Goal: Task Accomplishment & Management: Use online tool/utility

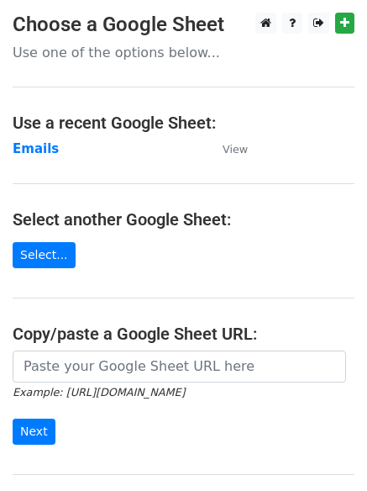
click at [26, 138] on main "Choose a Google Sheet Use one of the options below... Use a recent Google Sheet…" at bounding box center [183, 274] width 367 height 522
click at [29, 154] on strong "Emails" at bounding box center [36, 148] width 46 height 15
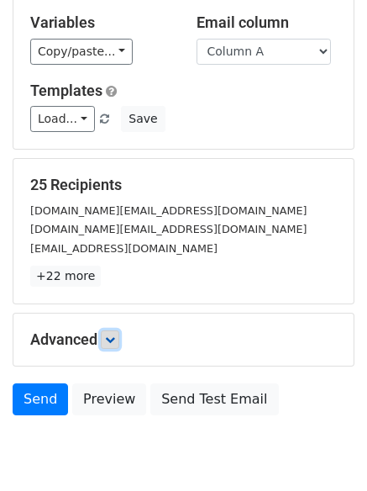
click at [106, 333] on link at bounding box center [110, 339] width 18 height 18
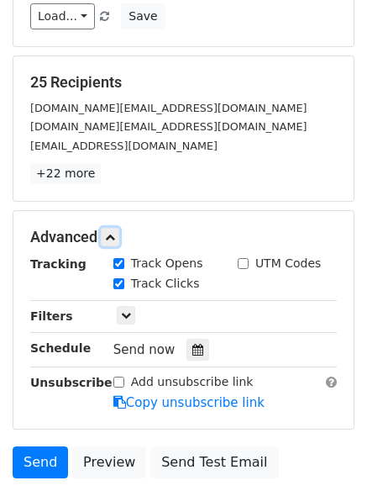
scroll to position [307, 0]
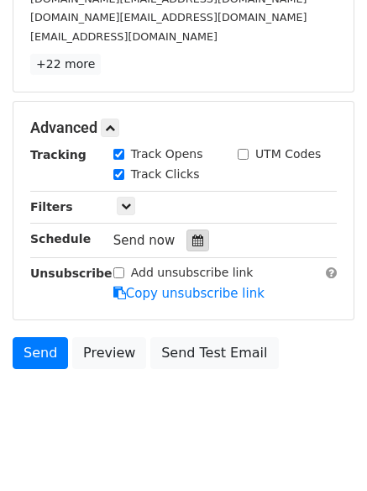
click at [192, 240] on icon at bounding box center [197, 240] width 11 height 12
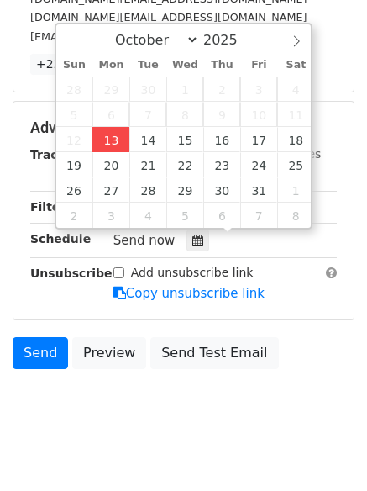
type input "2025-10-13 12:09"
type input "09"
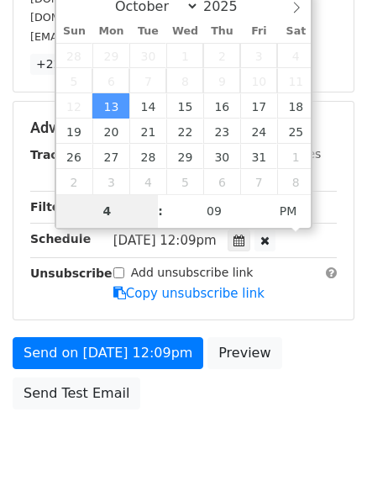
type input "4"
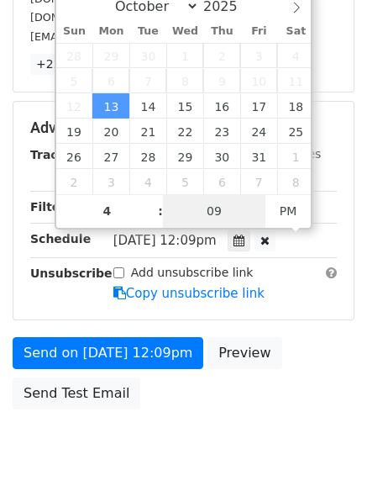
type input "2025-10-13 16:09"
type input "04"
type input "1"
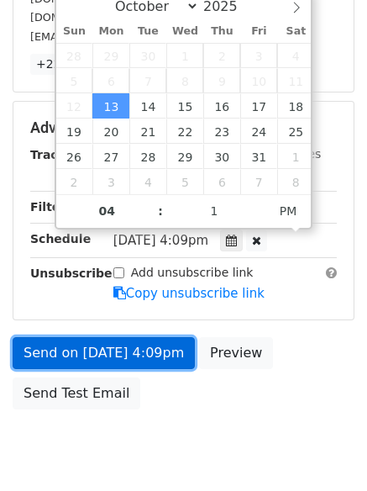
type input "2025-10-13 16:01"
click at [118, 350] on link "Send on Oct 13 at 4:09pm" at bounding box center [104, 353] width 182 height 32
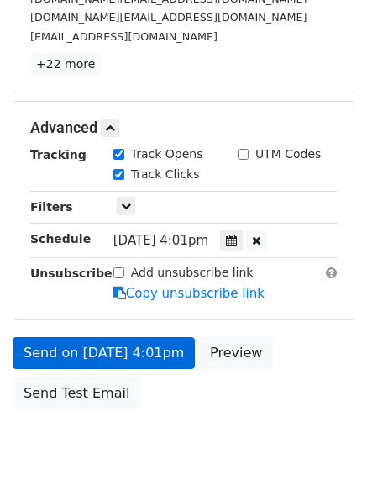
scroll to position [300, 0]
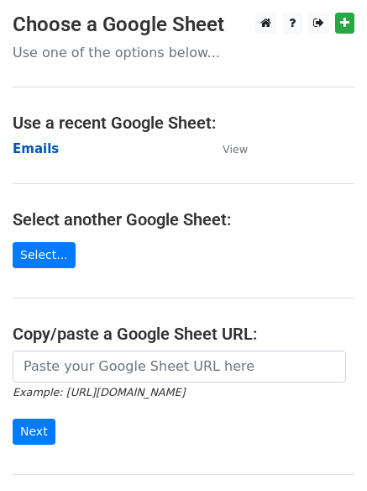
click at [20, 147] on strong "Emails" at bounding box center [36, 148] width 46 height 15
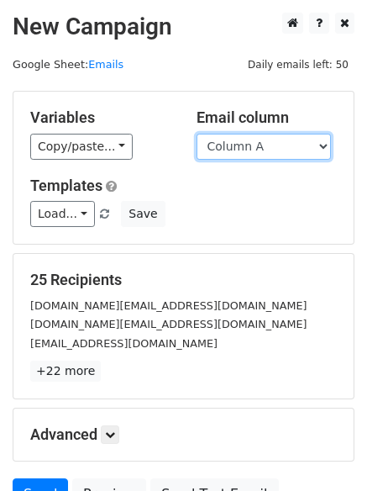
click at [244, 150] on select "Column A Column B Column C Column D Column E Column F" at bounding box center [264, 147] width 134 height 26
select select "Column B"
click at [197, 134] on select "Column A Column B Column C Column D Column E Column F" at bounding box center [264, 147] width 134 height 26
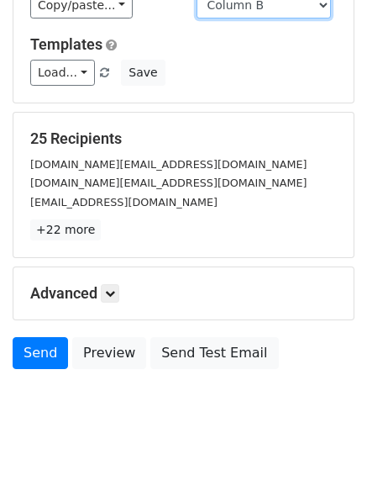
scroll to position [162, 0]
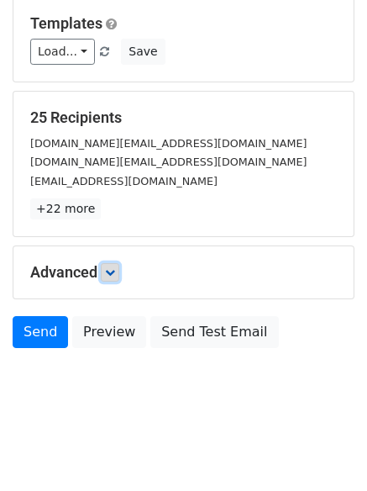
click at [109, 278] on link at bounding box center [110, 272] width 18 height 18
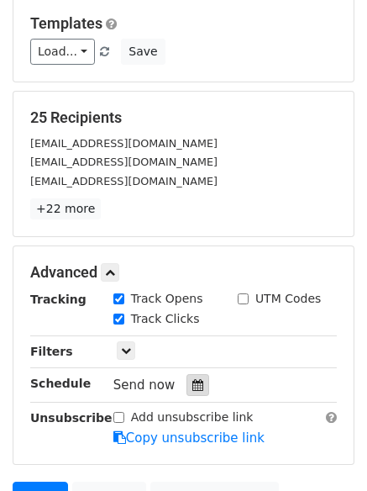
click at [197, 383] on div at bounding box center [198, 385] width 23 height 22
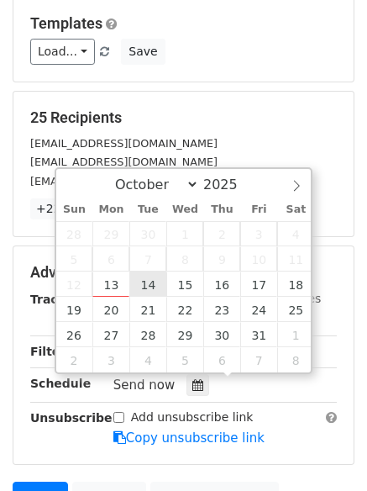
type input "2025-10-14 12:00"
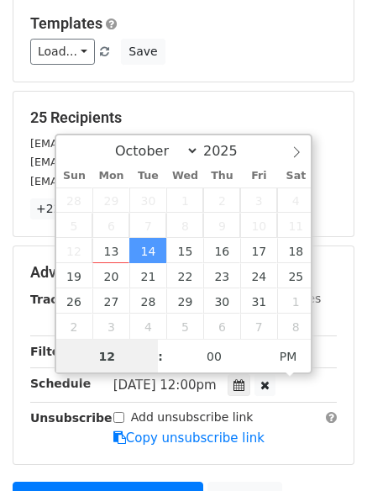
scroll to position [1, 0]
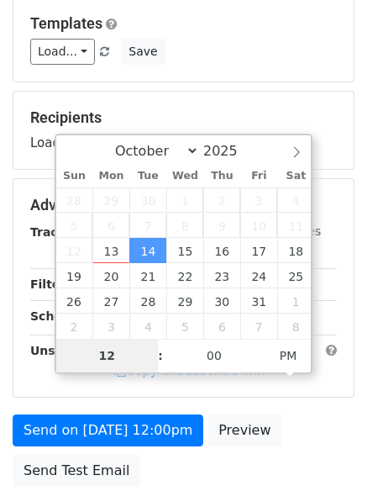
type input "5"
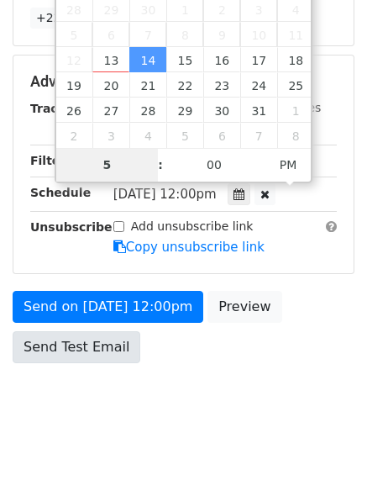
scroll to position [367, 0]
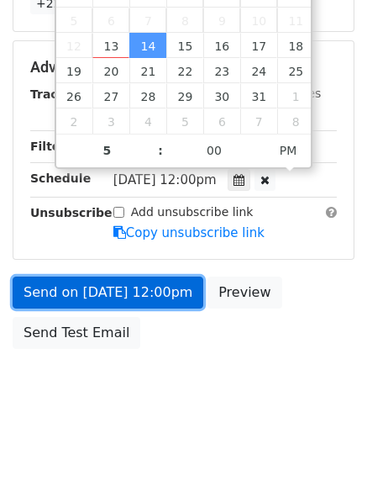
type input "2025-10-14 17:00"
click at [97, 287] on link "Send on Oct 14 at 12:00pm" at bounding box center [108, 292] width 191 height 32
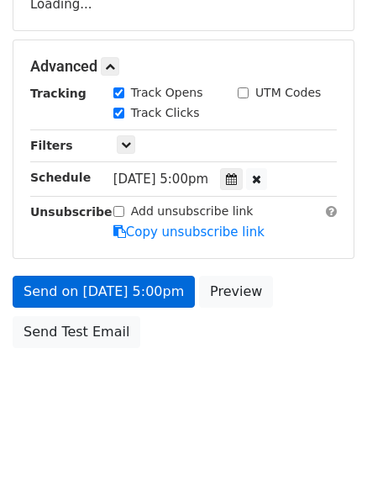
scroll to position [300, 0]
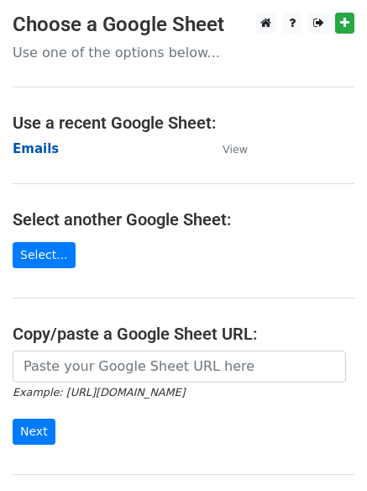
click at [19, 146] on strong "Emails" at bounding box center [36, 148] width 46 height 15
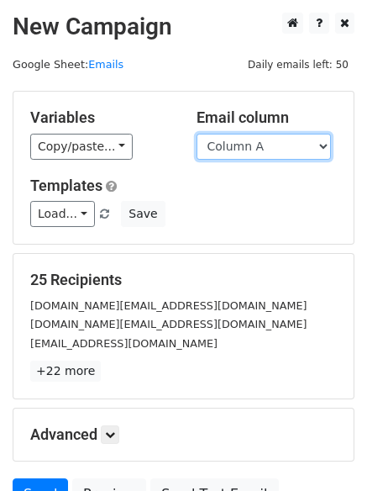
click at [233, 146] on select "Column A Column B Column C Column D Column E Column F" at bounding box center [264, 147] width 134 height 26
select select "Column C"
click at [197, 134] on select "Column A Column B Column C Column D Column E Column F" at bounding box center [264, 147] width 134 height 26
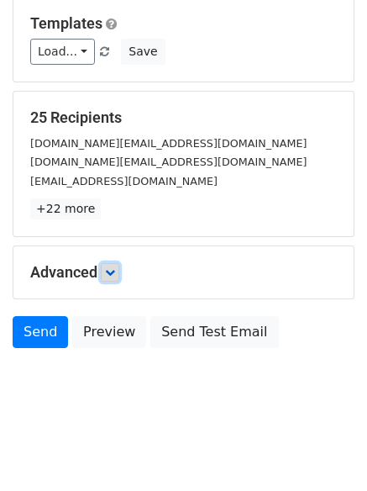
click at [107, 264] on link at bounding box center [110, 272] width 18 height 18
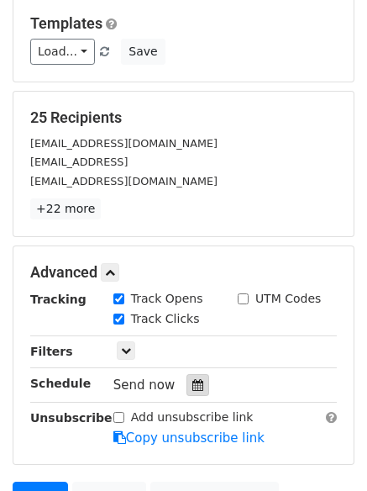
click at [192, 383] on icon at bounding box center [197, 385] width 11 height 12
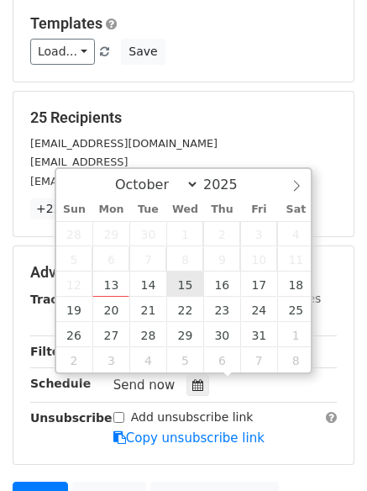
type input "2025-10-15 12:00"
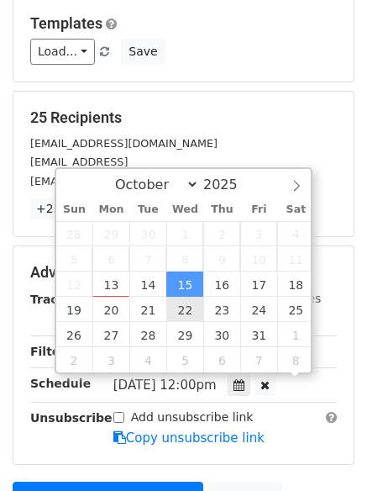
scroll to position [1, 0]
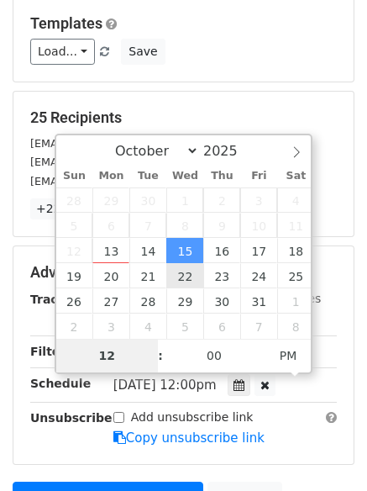
type input "6"
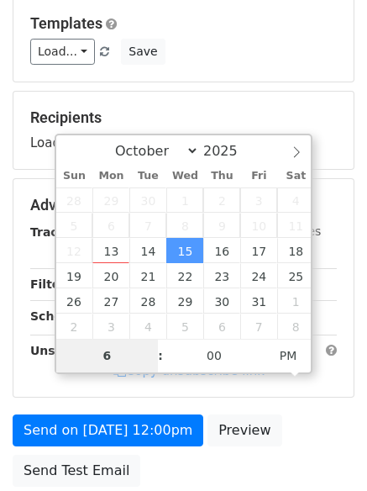
scroll to position [300, 0]
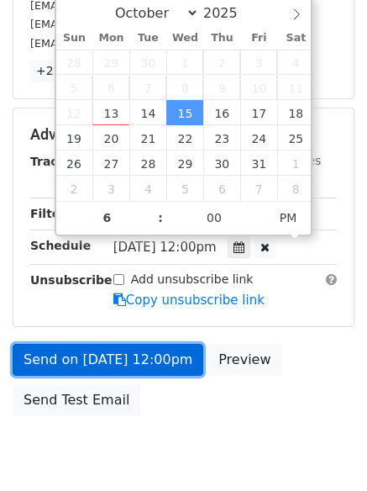
type input "2025-10-15 18:00"
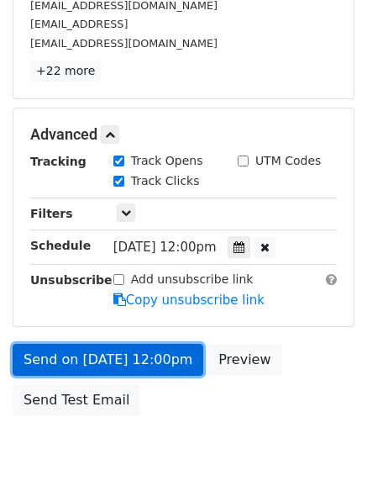
click at [133, 352] on link "Send on Oct 15 at 12:00pm" at bounding box center [108, 360] width 191 height 32
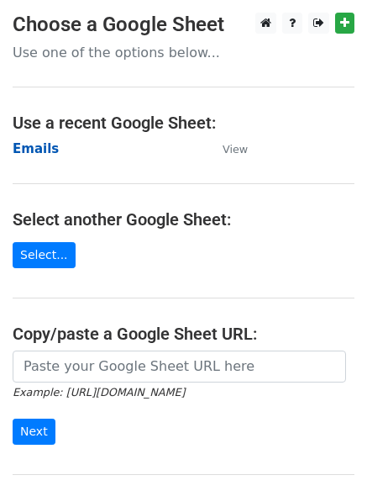
click at [24, 151] on strong "Emails" at bounding box center [36, 148] width 46 height 15
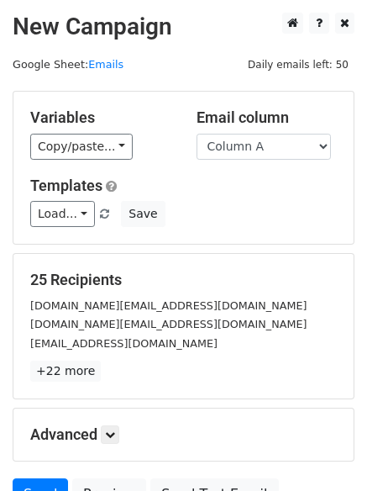
click at [250, 161] on div "Variables Copy/paste... {{Column A}} {{Column B}} {{Column C}} {{Column D}} {{C…" at bounding box center [183, 168] width 340 height 152
click at [250, 149] on select "Column A Column B Column C Column D Column E Column F" at bounding box center [264, 147] width 134 height 26
select select "Column D"
click at [197, 134] on select "Column A Column B Column C Column D Column E Column F" at bounding box center [264, 147] width 134 height 26
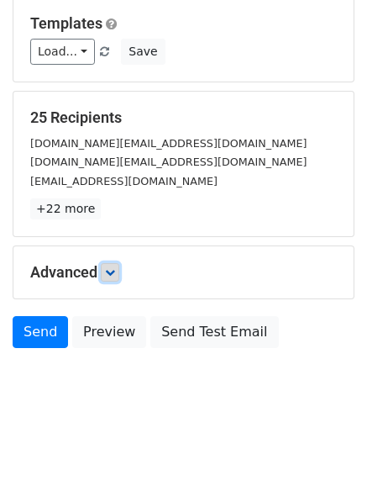
click at [115, 269] on icon at bounding box center [110, 272] width 10 height 10
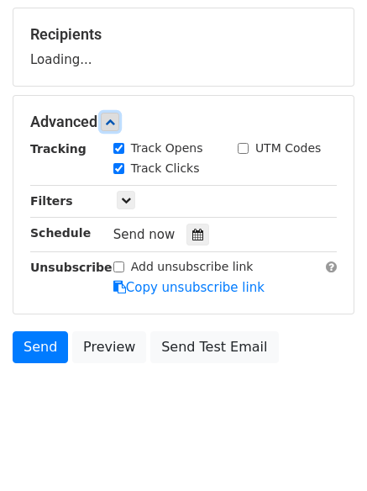
scroll to position [254, 0]
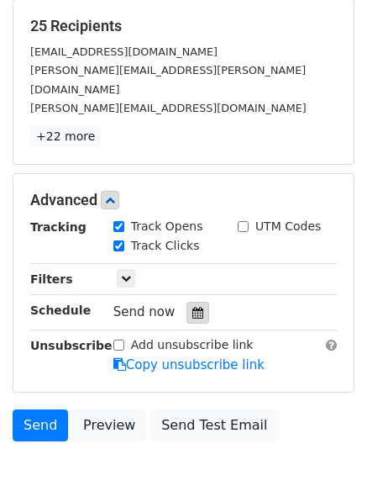
click at [189, 302] on div at bounding box center [198, 313] width 23 height 22
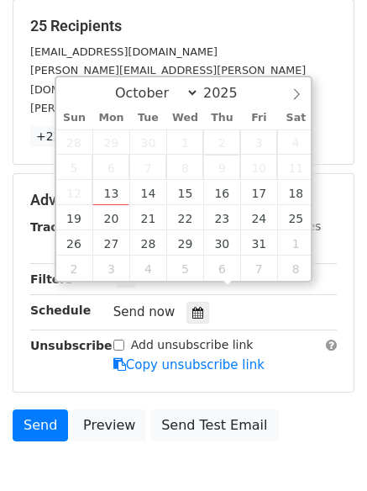
click at [219, 179] on span "9" at bounding box center [221, 167] width 37 height 25
type input "2025-10-16 12:00"
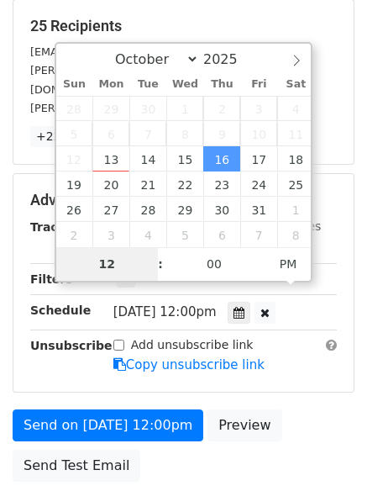
type input "7"
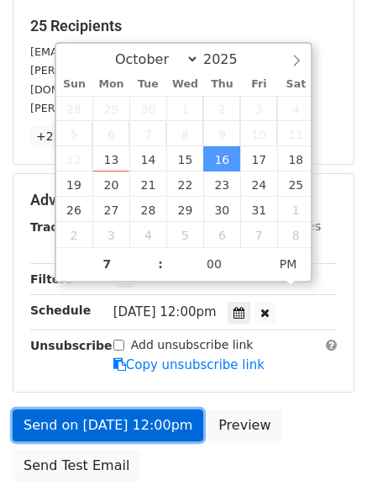
type input "2025-10-16 19:00"
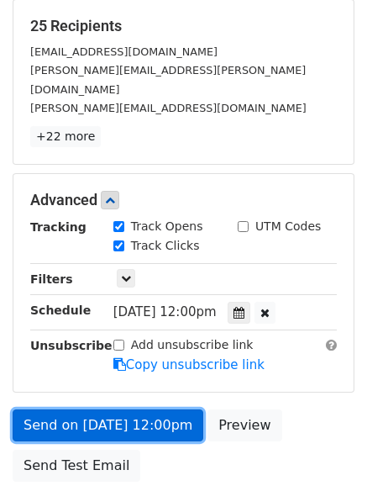
click at [112, 409] on link "Send on Oct 16 at 12:00pm" at bounding box center [108, 425] width 191 height 32
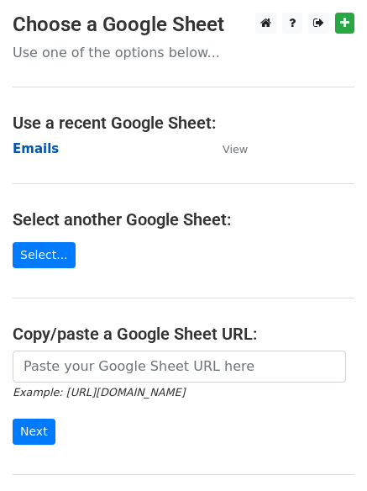
click at [36, 143] on strong "Emails" at bounding box center [36, 148] width 46 height 15
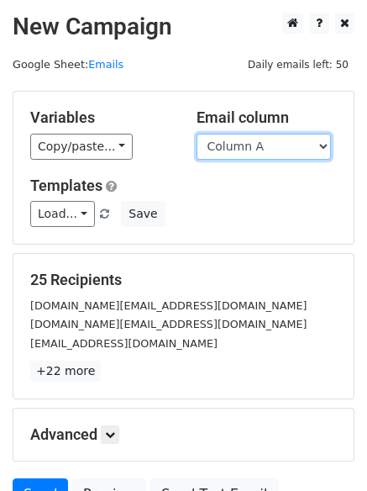
drag, startPoint x: 0, startPoint y: 0, endPoint x: 233, endPoint y: 154, distance: 278.9
click at [233, 154] on select "Column A Column B Column C Column D Column E Column F" at bounding box center [264, 147] width 134 height 26
select select "Column E"
click at [197, 134] on select "Column A Column B Column C Column D Column E Column F" at bounding box center [264, 147] width 134 height 26
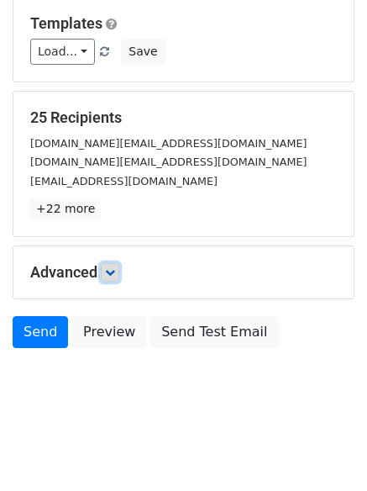
click at [109, 273] on icon at bounding box center [110, 272] width 10 height 10
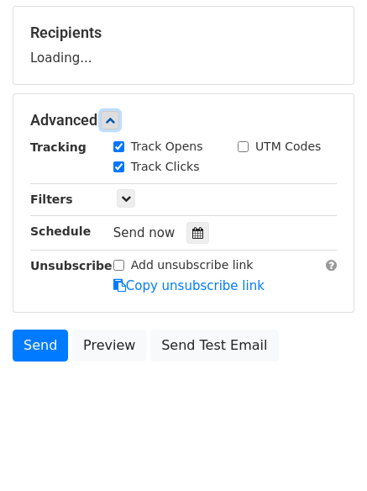
scroll to position [248, 0]
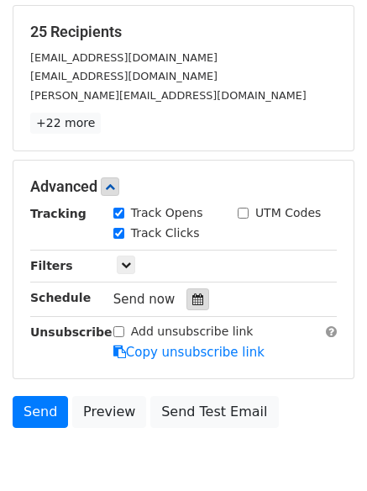
click at [199, 296] on div at bounding box center [198, 299] width 23 height 22
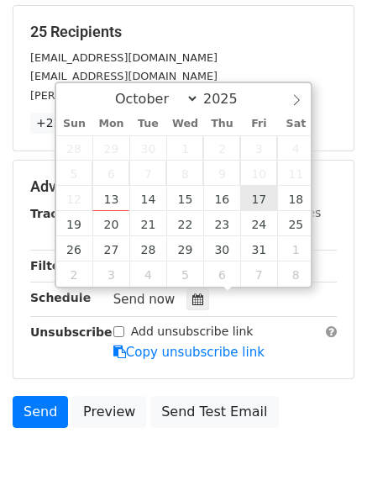
type input "2025-10-17 12:00"
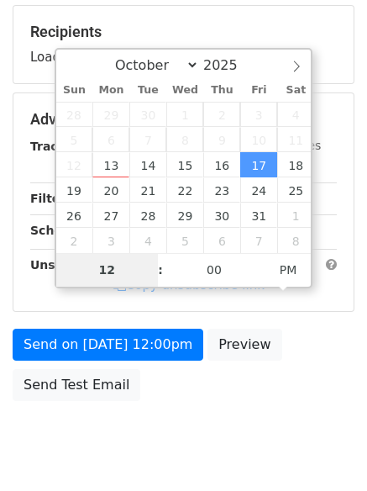
type input "8"
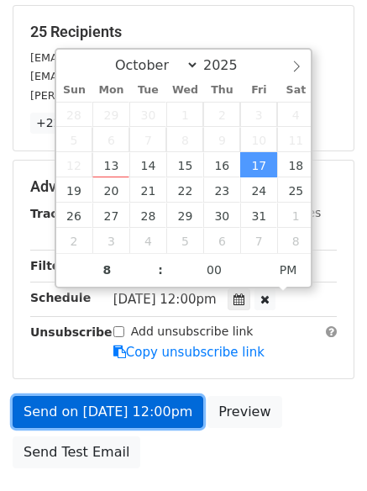
type input "2025-10-17 20:00"
click at [113, 400] on link "Send on Oct 17 at 12:00pm" at bounding box center [108, 412] width 191 height 32
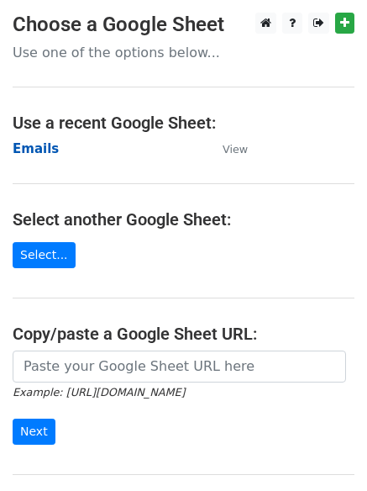
click at [20, 142] on strong "Emails" at bounding box center [36, 148] width 46 height 15
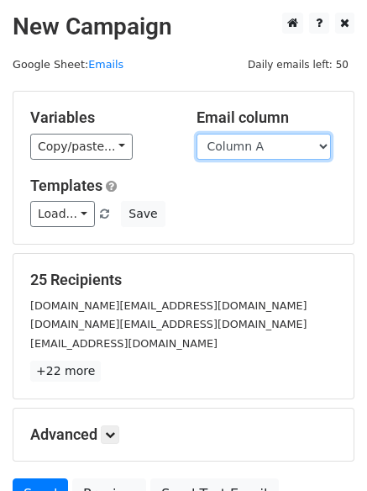
click at [258, 145] on select "Column A Column B Column C Column D Column E Column F" at bounding box center [264, 147] width 134 height 26
select select "Column F"
click at [197, 134] on select "Column A Column B Column C Column D Column E Column F" at bounding box center [264, 147] width 134 height 26
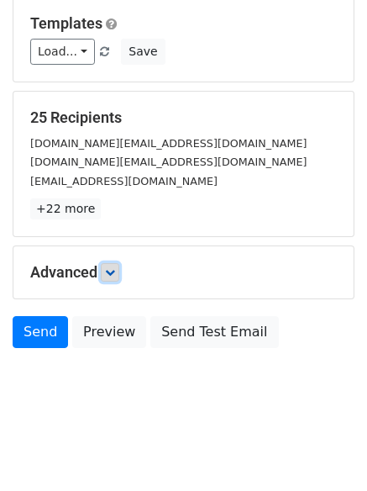
click at [115, 276] on icon at bounding box center [110, 272] width 10 height 10
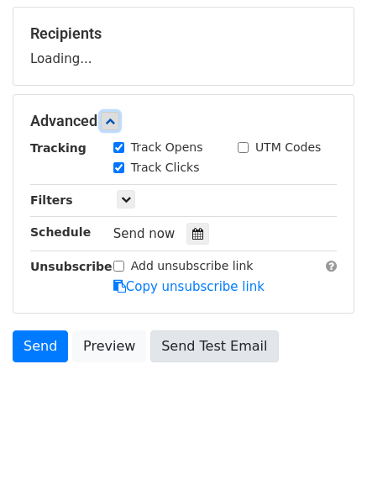
scroll to position [250, 0]
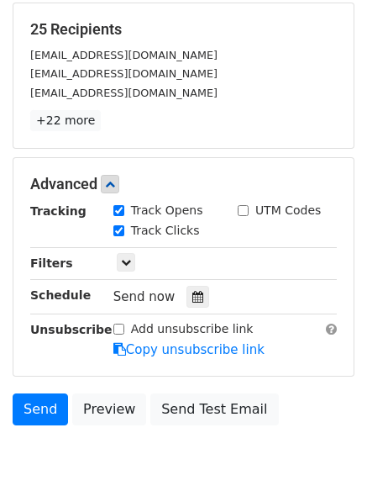
click at [196, 309] on div "Tracking Track Opens UTM Codes Track Clicks Filters Only include spreadsheet ro…" at bounding box center [183, 280] width 307 height 157
click at [194, 295] on icon at bounding box center [197, 297] width 11 height 12
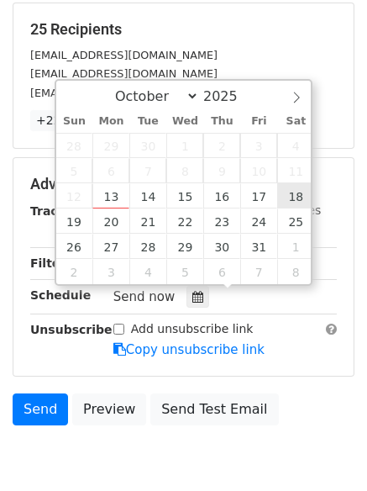
type input "[DATE] 12:00"
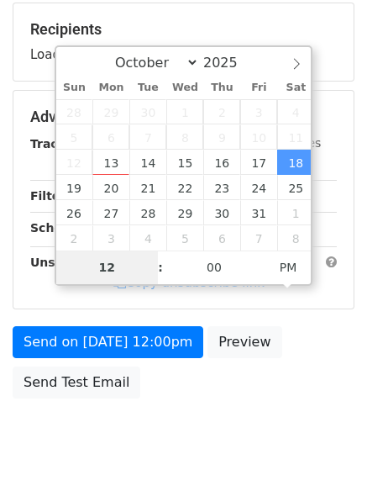
type input "9"
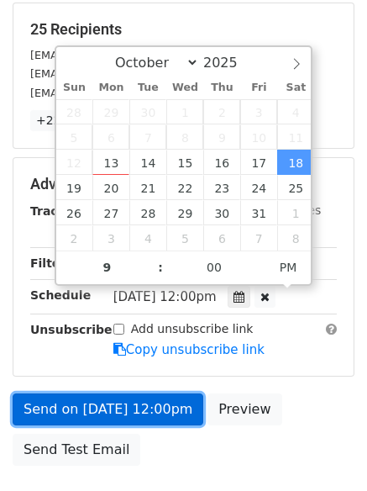
type input "[DATE] 21:00"
click at [119, 415] on link "Send on [DATE] 12:00pm" at bounding box center [108, 409] width 191 height 32
